Goal: Task Accomplishment & Management: Manage account settings

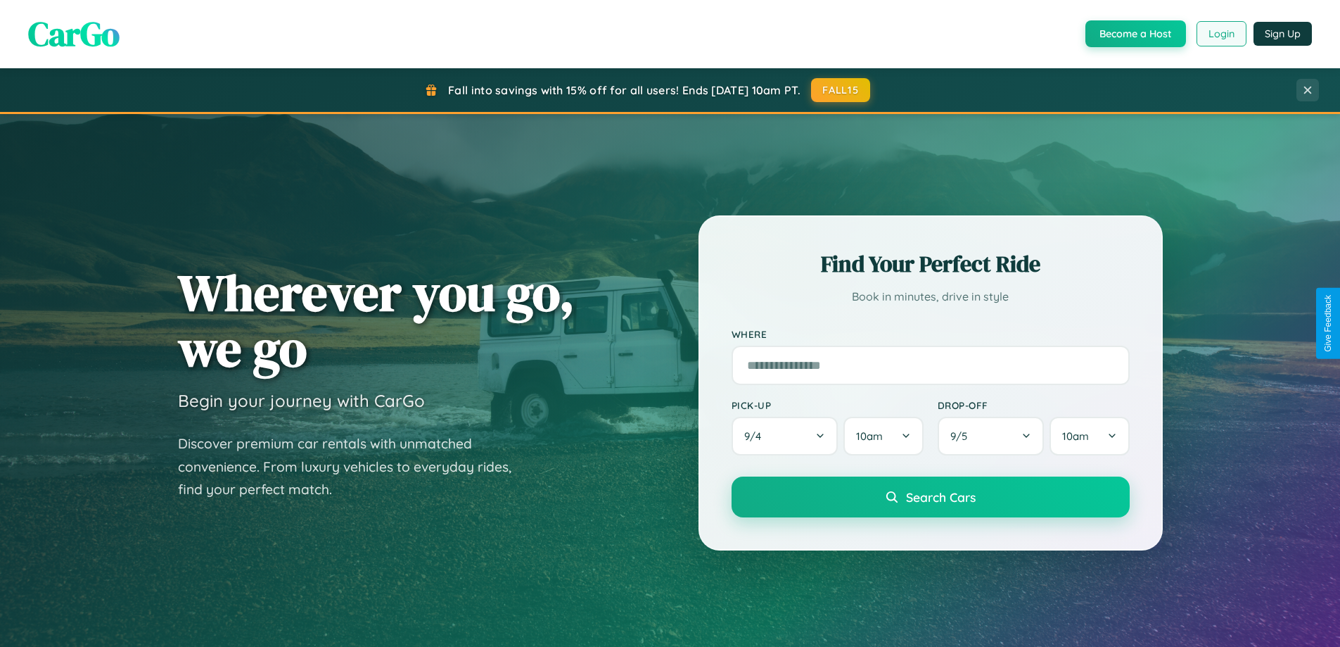
click at [1221, 34] on button "Login" at bounding box center [1222, 33] width 50 height 25
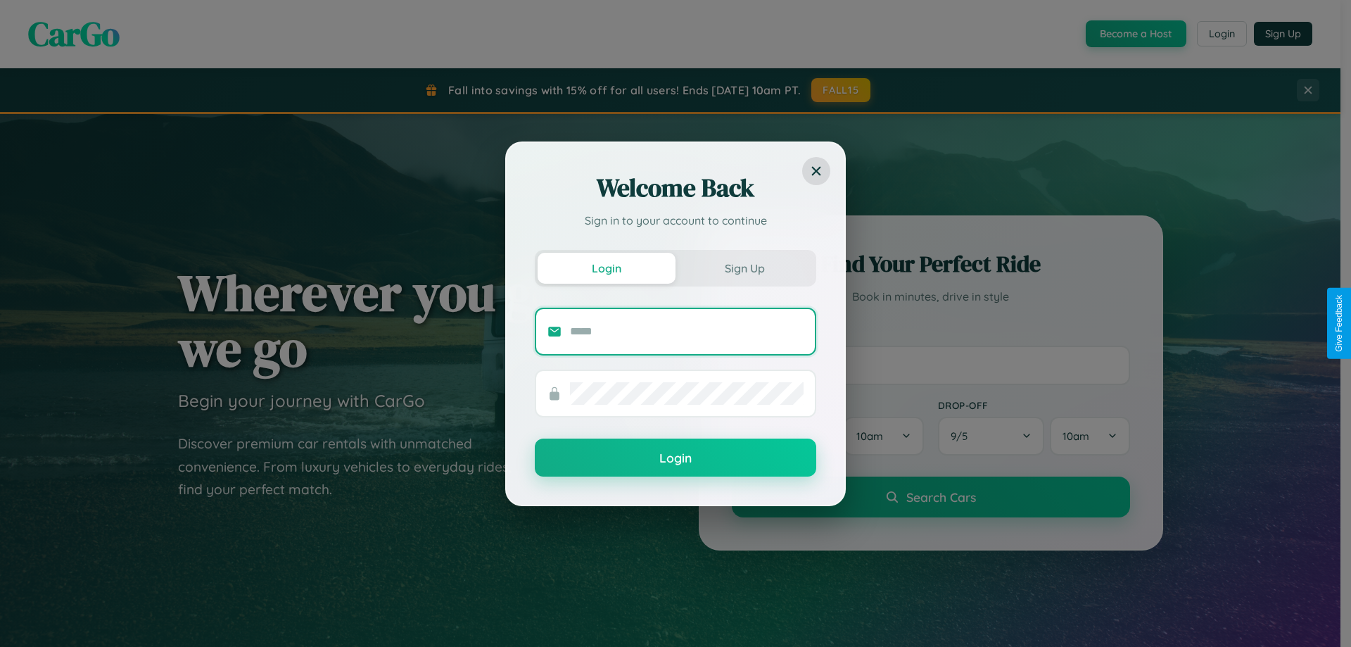
click at [687, 331] on input "text" at bounding box center [687, 331] width 234 height 23
type input "**********"
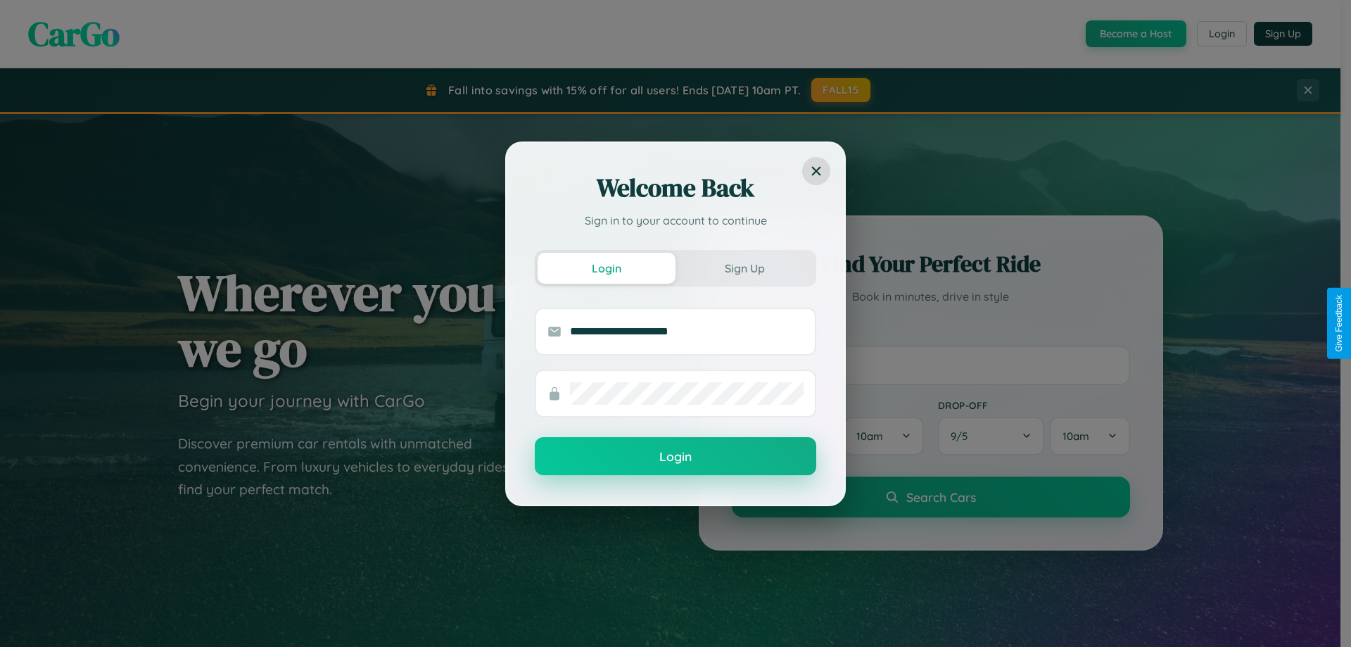
click at [676, 457] on button "Login" at bounding box center [675, 456] width 281 height 38
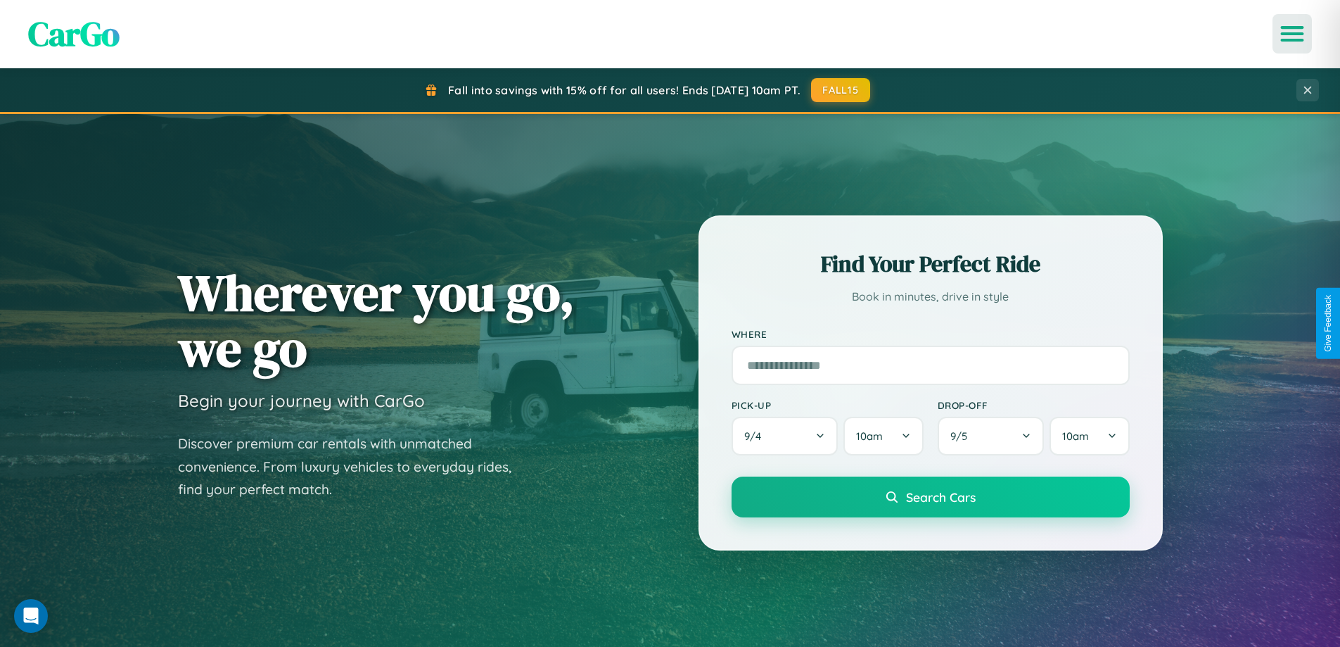
click at [1293, 34] on icon "Open menu" at bounding box center [1293, 33] width 20 height 13
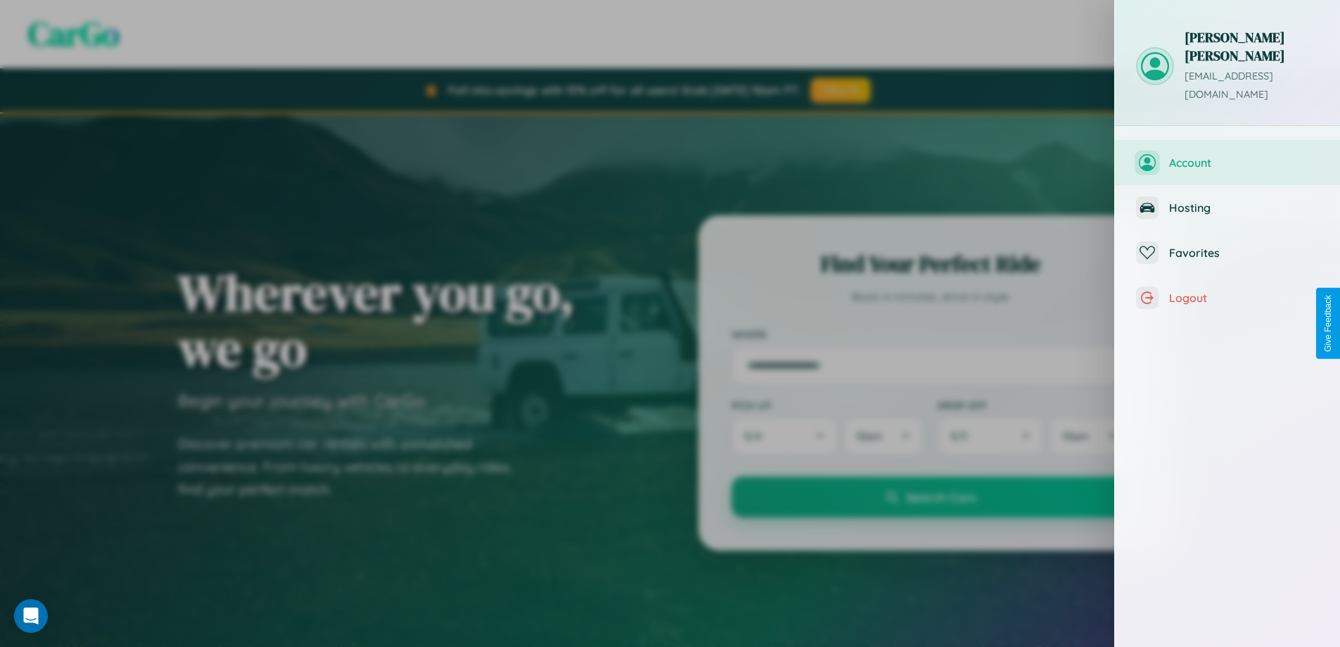
click at [1228, 156] on span "Account" at bounding box center [1244, 163] width 150 height 14
